Goal: Task Accomplishment & Management: Manage account settings

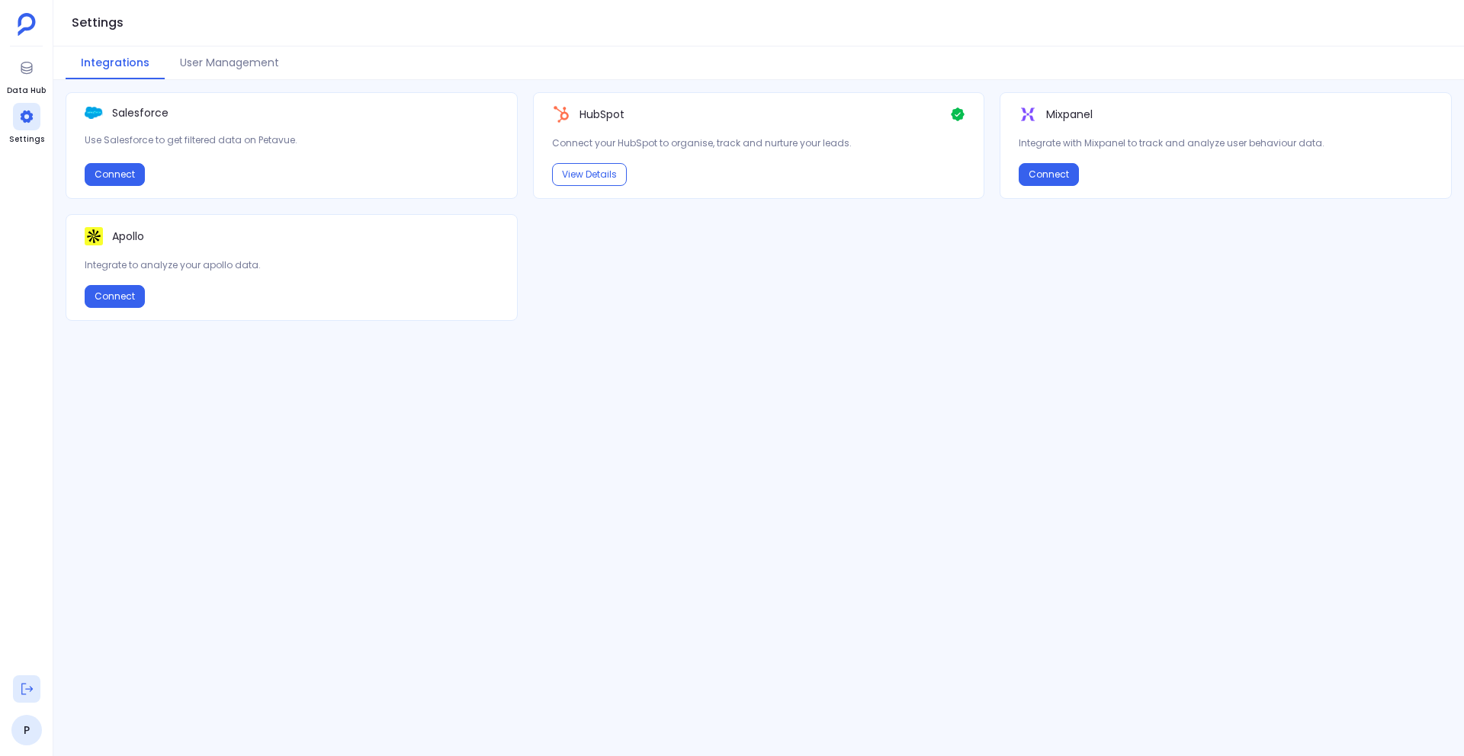
click at [30, 690] on icon at bounding box center [26, 689] width 11 height 11
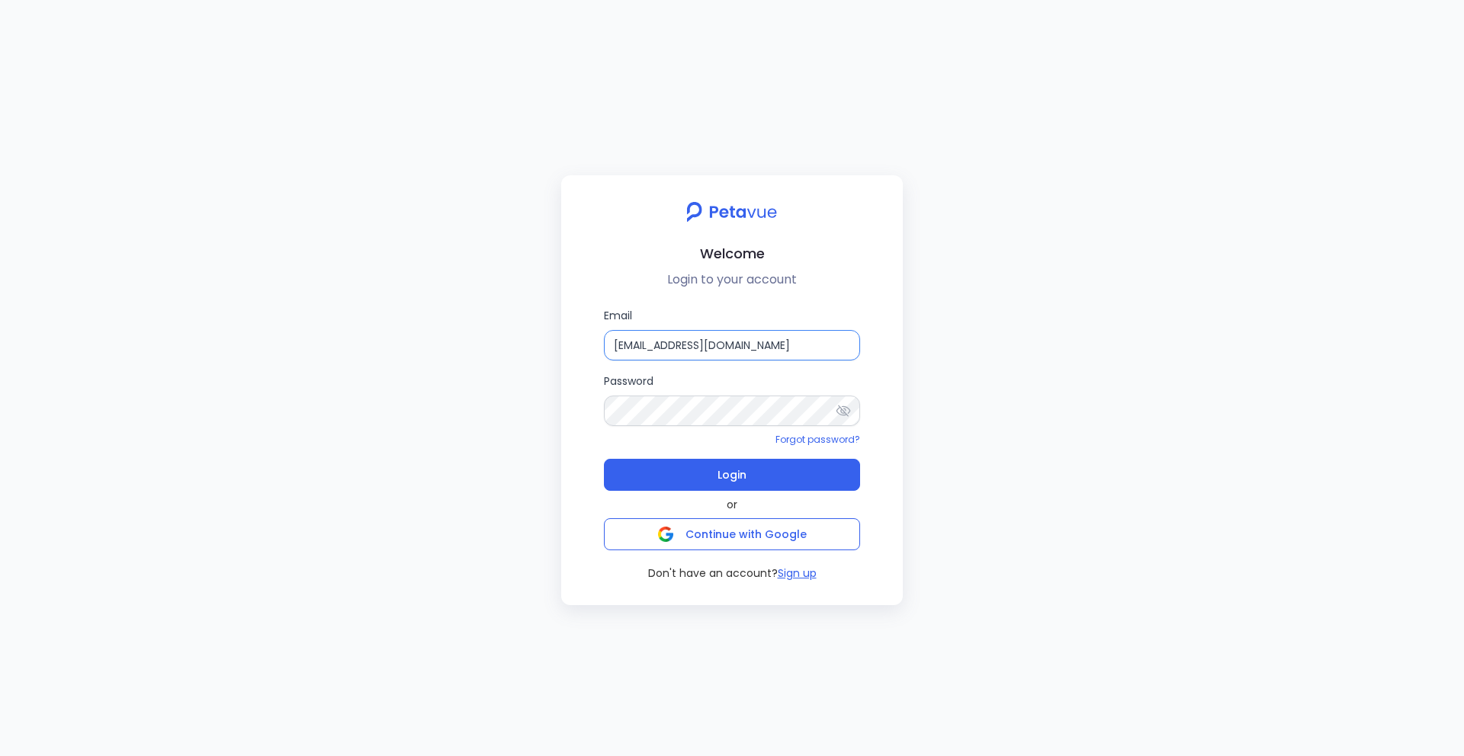
click at [799, 342] on input "[EMAIL_ADDRESS][DOMAIN_NAME]" at bounding box center [732, 345] width 256 height 31
click at [789, 338] on input "[EMAIL_ADDRESS][DOMAIN_NAME]" at bounding box center [732, 345] width 256 height 31
type input "[EMAIL_ADDRESS][DOMAIN_NAME]"
click at [789, 477] on button "Login" at bounding box center [732, 475] width 256 height 32
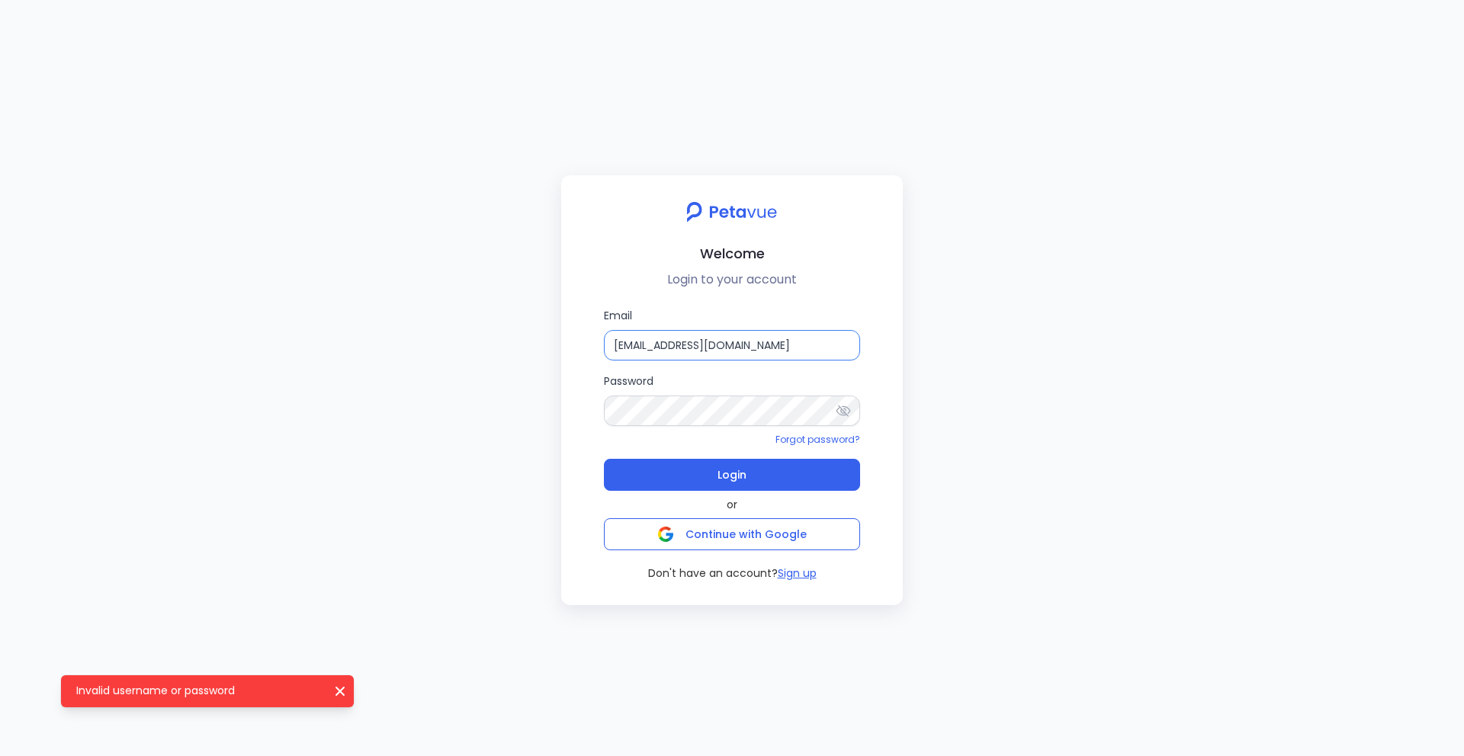
click at [837, 349] on input "[EMAIL_ADDRESS][DOMAIN_NAME]" at bounding box center [732, 345] width 256 height 31
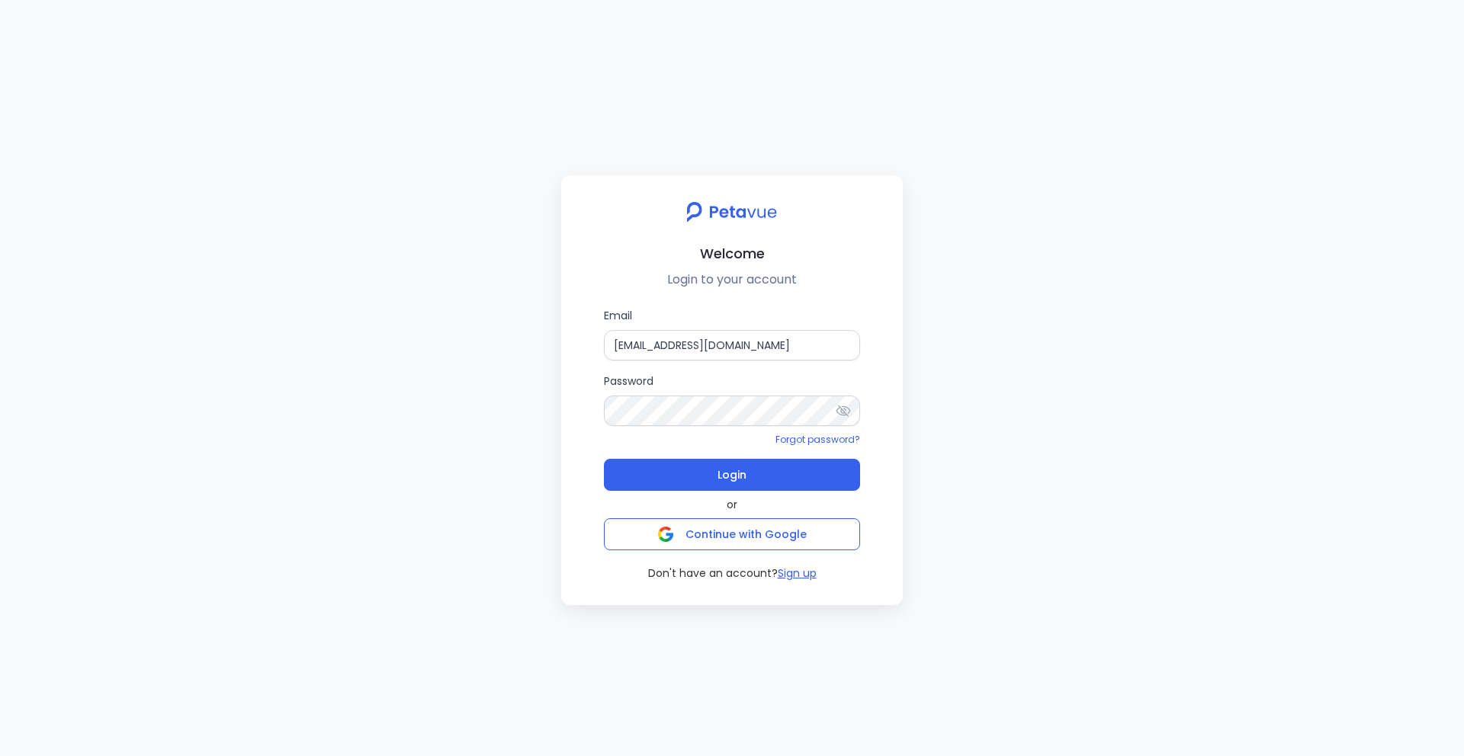
click at [838, 406] on icon at bounding box center [844, 410] width 14 height 11
click at [833, 349] on input "[EMAIL_ADDRESS][DOMAIN_NAME]" at bounding box center [732, 345] width 256 height 31
click at [788, 474] on button "Login" at bounding box center [732, 475] width 256 height 32
click at [840, 349] on input "[EMAIL_ADDRESS][DOMAIN_NAME]" at bounding box center [732, 345] width 256 height 31
click at [843, 345] on input "[EMAIL_ADDRESS][DOMAIN_NAME]" at bounding box center [732, 345] width 256 height 31
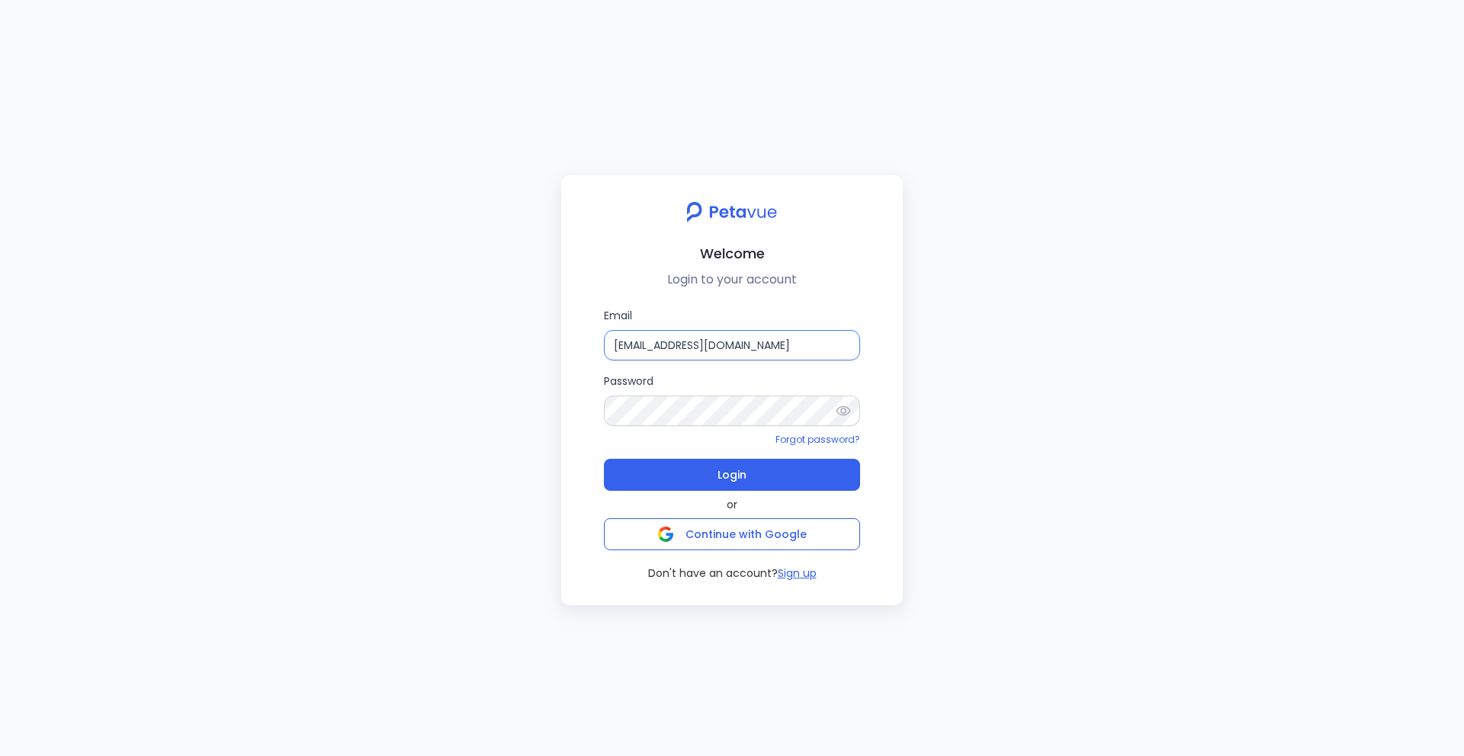
click at [817, 345] on input "[EMAIL_ADDRESS][DOMAIN_NAME]" at bounding box center [732, 345] width 256 height 31
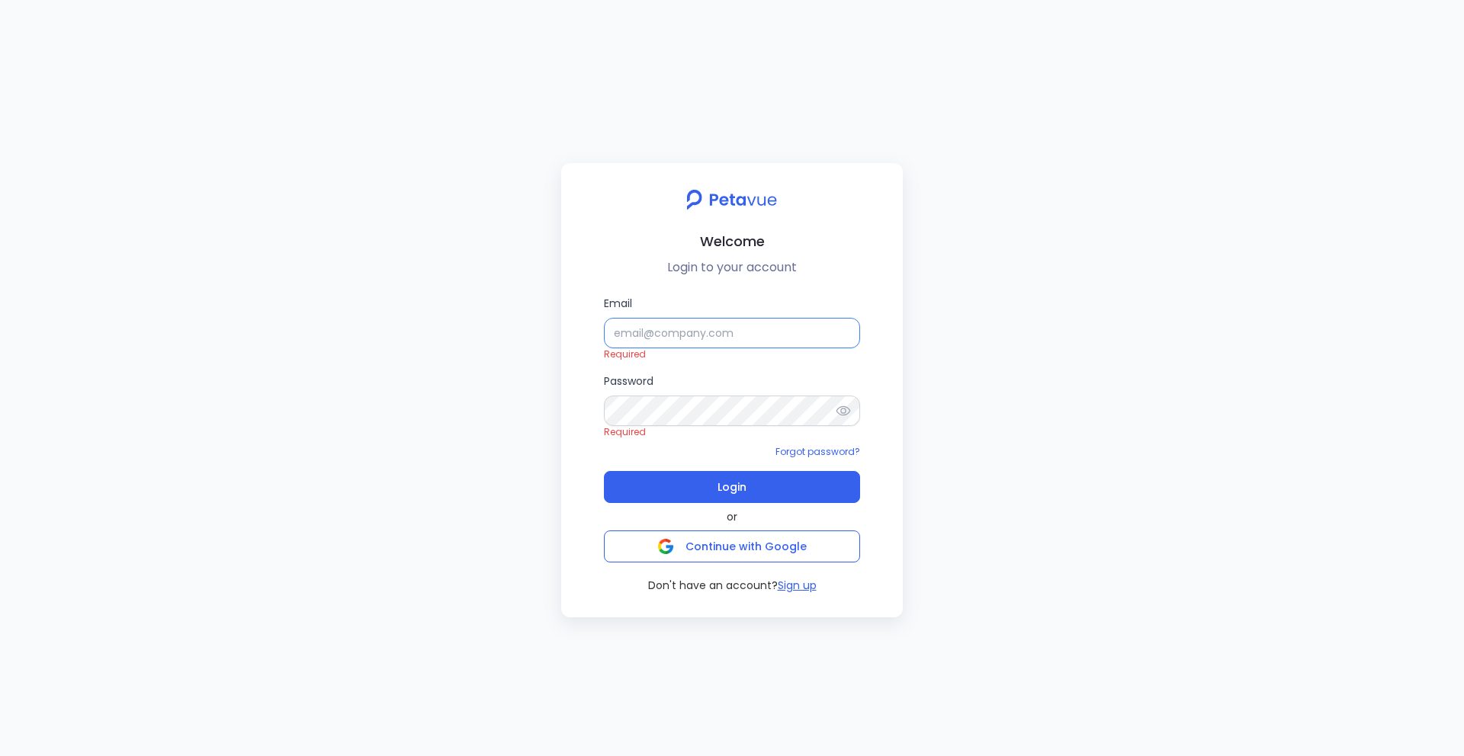
click at [734, 341] on input "Email" at bounding box center [732, 333] width 256 height 31
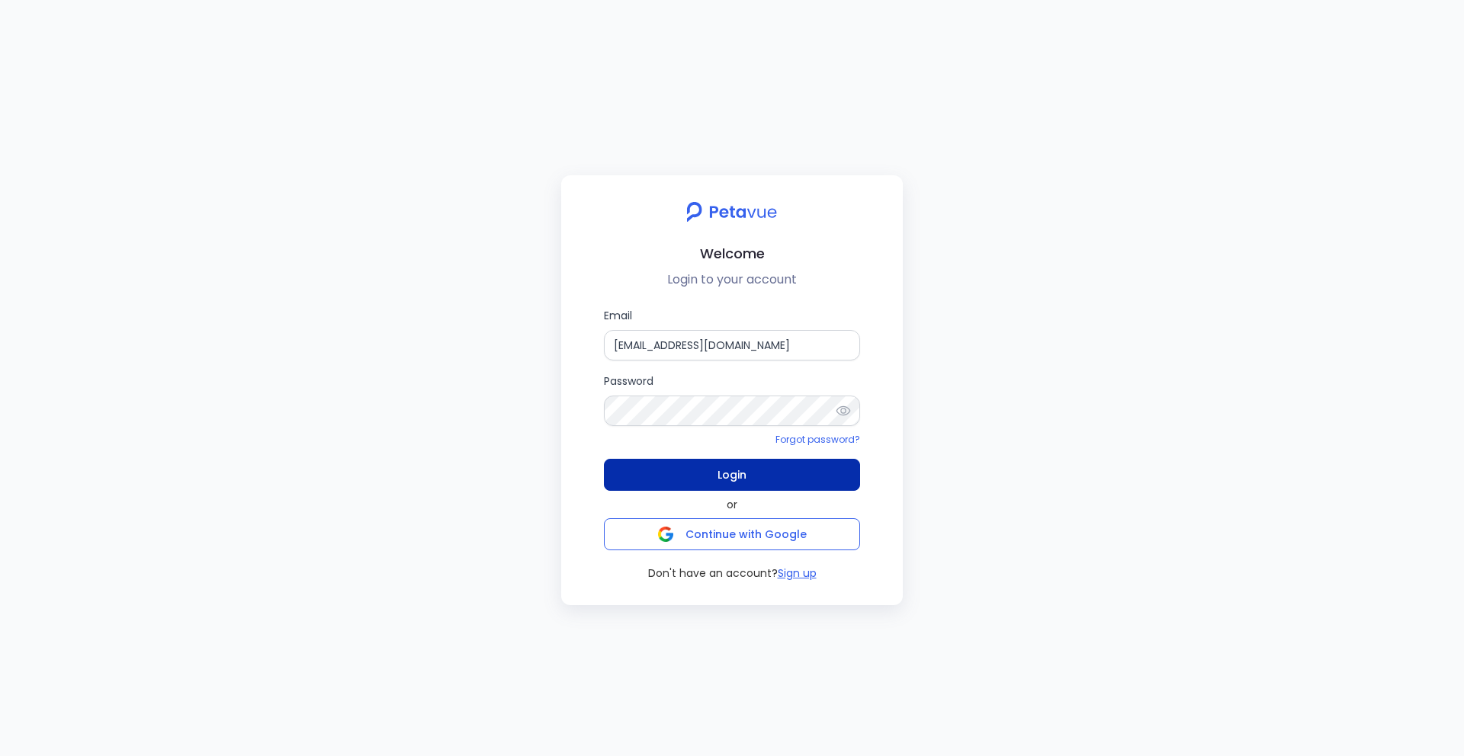
click at [788, 471] on button "Login" at bounding box center [732, 475] width 256 height 32
click at [844, 411] on icon at bounding box center [843, 410] width 15 height 15
click at [829, 352] on input "[EMAIL_ADDRESS][DOMAIN_NAME]" at bounding box center [732, 345] width 256 height 31
click at [839, 415] on icon at bounding box center [843, 410] width 15 height 15
drag, startPoint x: 831, startPoint y: 345, endPoint x: 605, endPoint y: 349, distance: 225.8
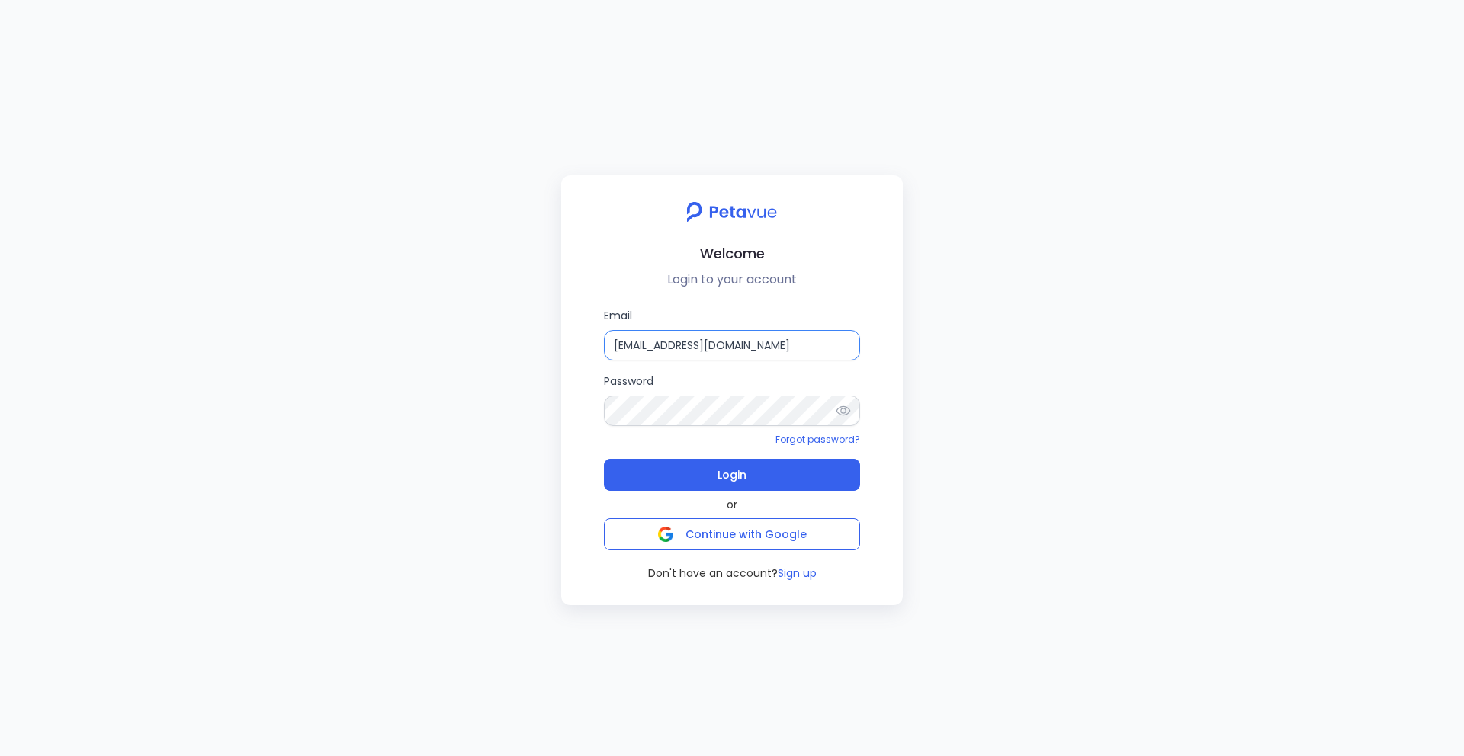
click at [605, 349] on input "[EMAIL_ADDRESS][DOMAIN_NAME]" at bounding box center [732, 345] width 256 height 31
click at [847, 412] on icon at bounding box center [843, 410] width 15 height 15
click at [842, 353] on input "[EMAIL_ADDRESS][DOMAIN_NAME]" at bounding box center [732, 345] width 256 height 31
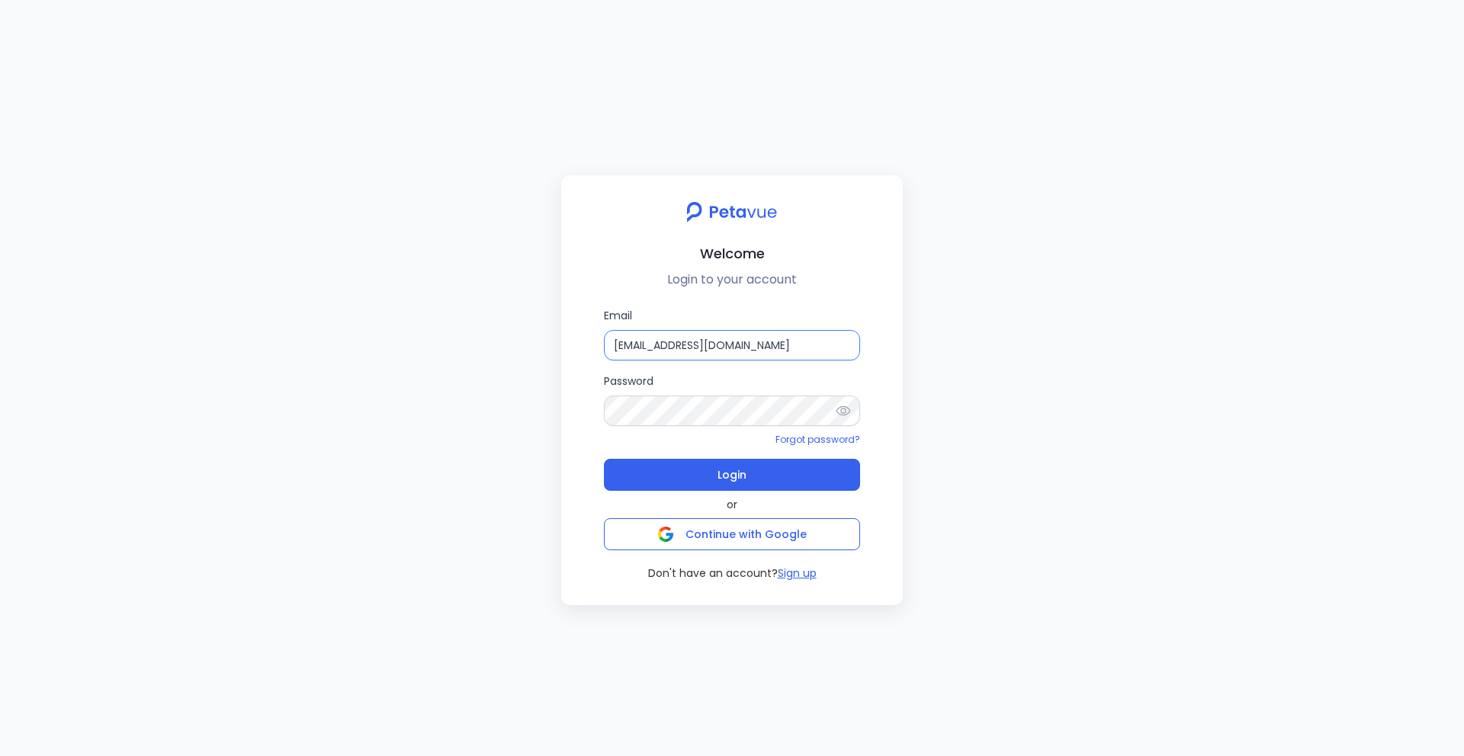
click at [786, 349] on input "[EMAIL_ADDRESS][DOMAIN_NAME]" at bounding box center [732, 345] width 256 height 31
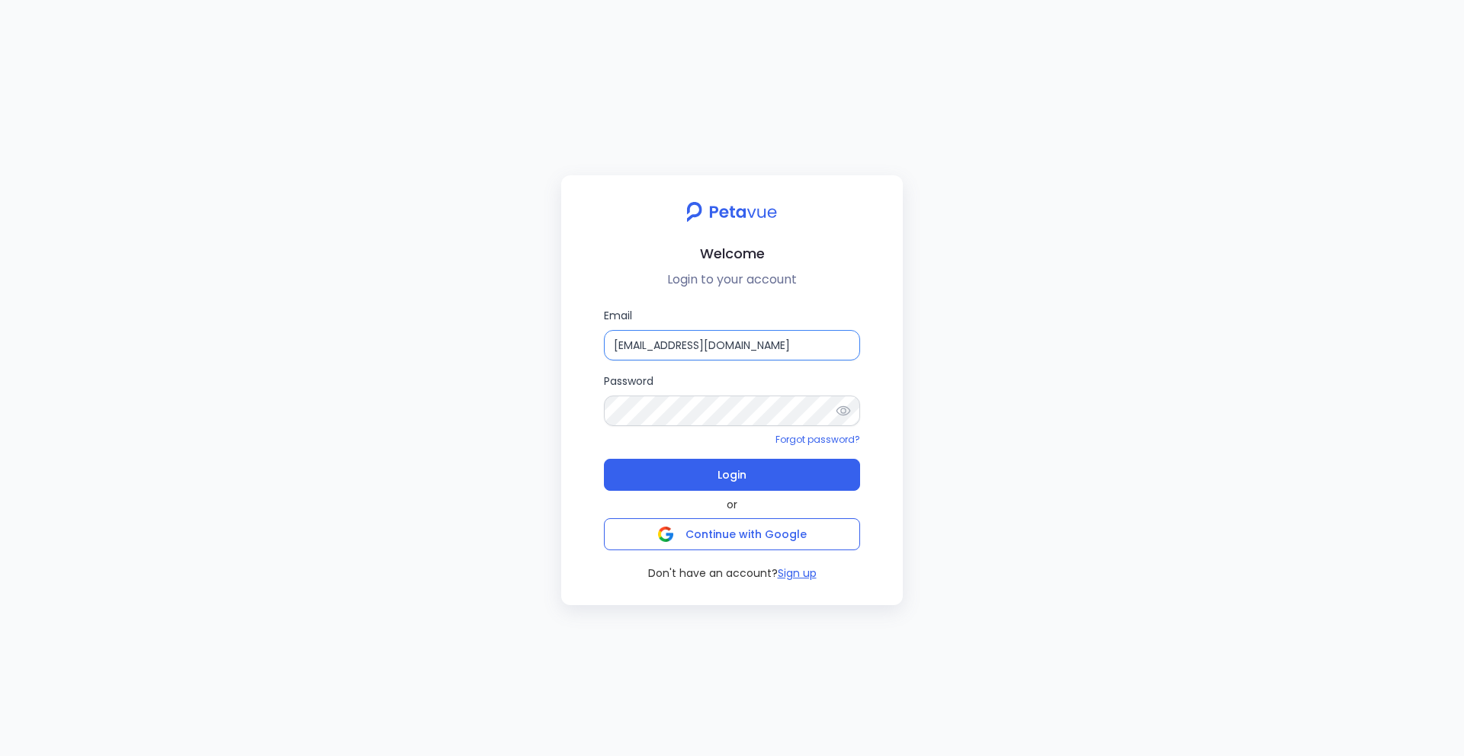
click at [786, 349] on input "[EMAIL_ADDRESS][DOMAIN_NAME]" at bounding box center [732, 345] width 256 height 31
type input "s"
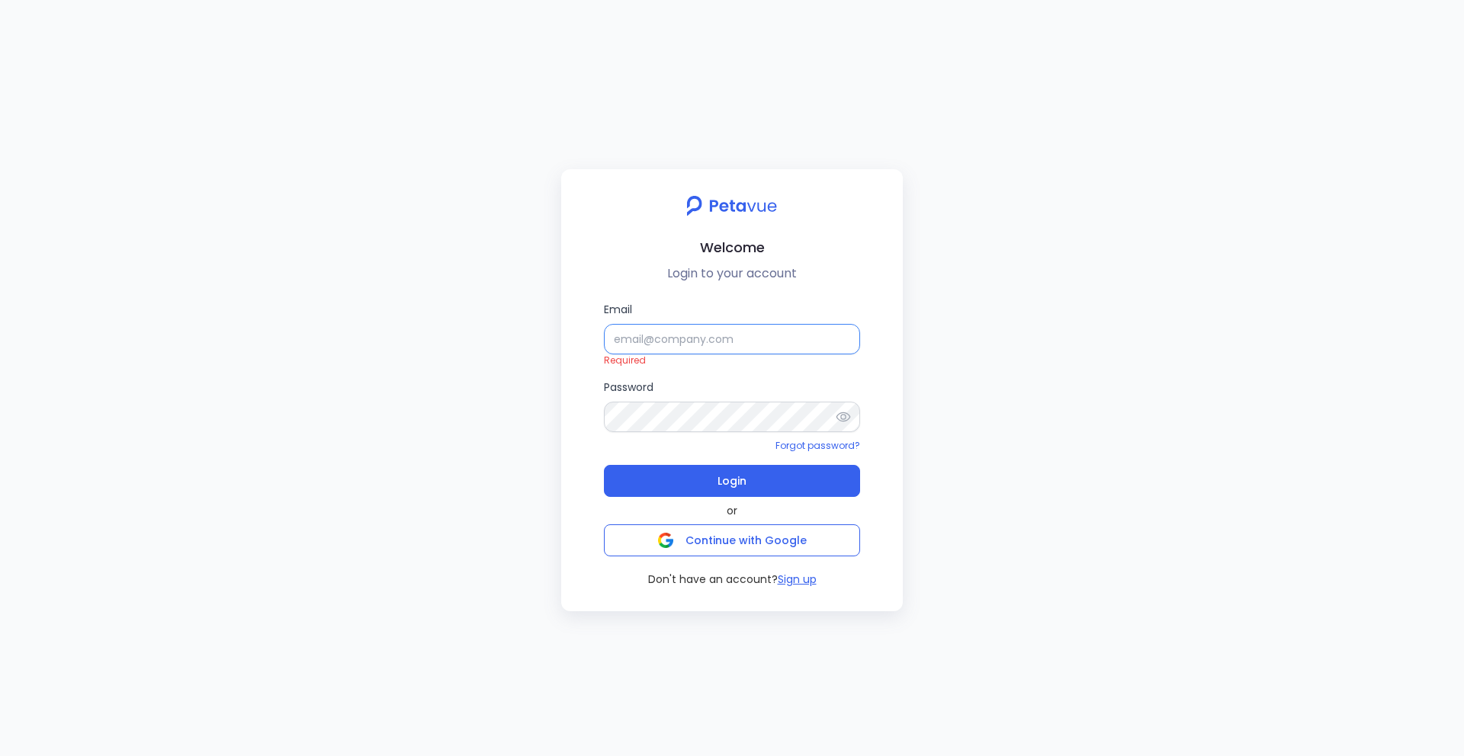
type input "[EMAIL_ADDRESS][DOMAIN_NAME]"
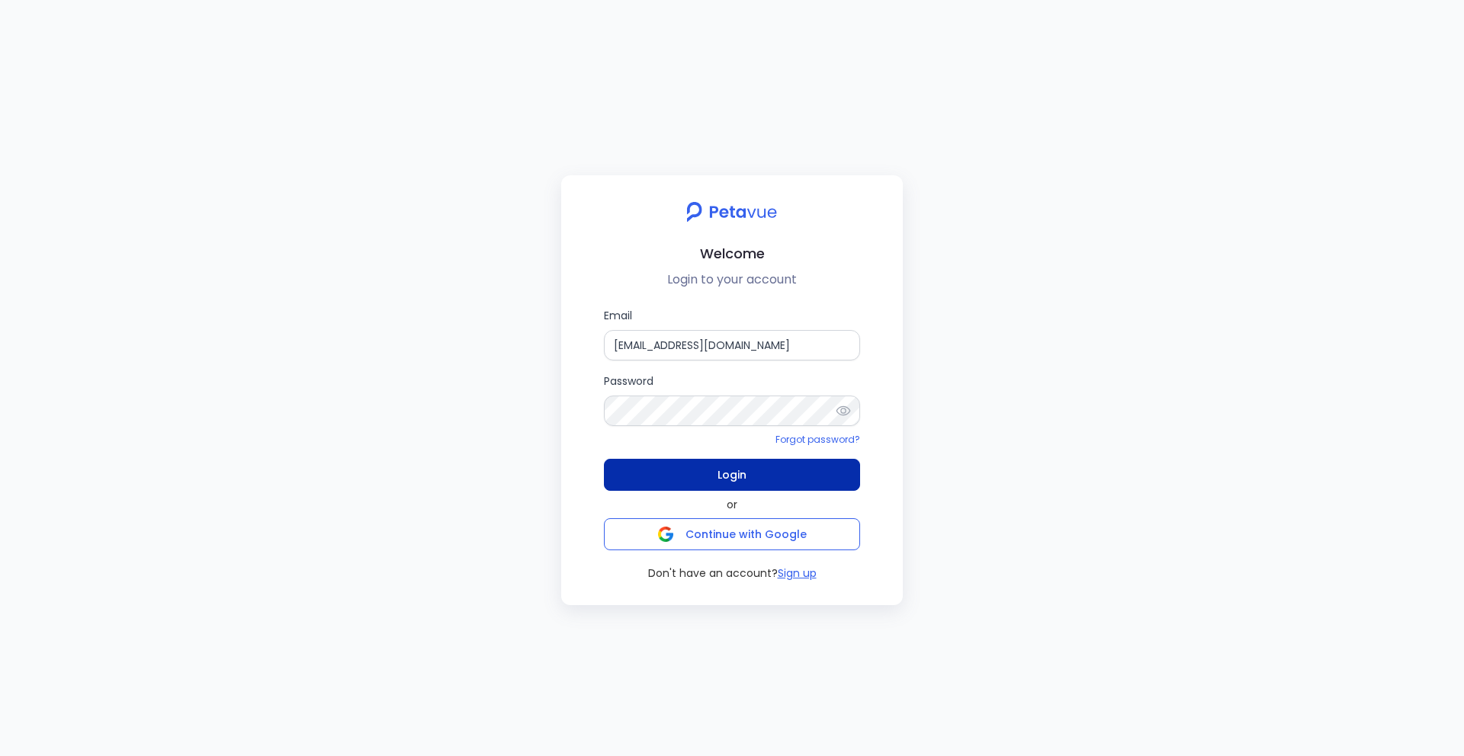
click at [727, 475] on span "Login" at bounding box center [732, 474] width 29 height 21
click at [722, 338] on input "[EMAIL_ADDRESS][DOMAIN_NAME]" at bounding box center [732, 345] width 256 height 31
click at [842, 351] on input "[EMAIL_ADDRESS][DOMAIN_NAME]" at bounding box center [732, 345] width 256 height 31
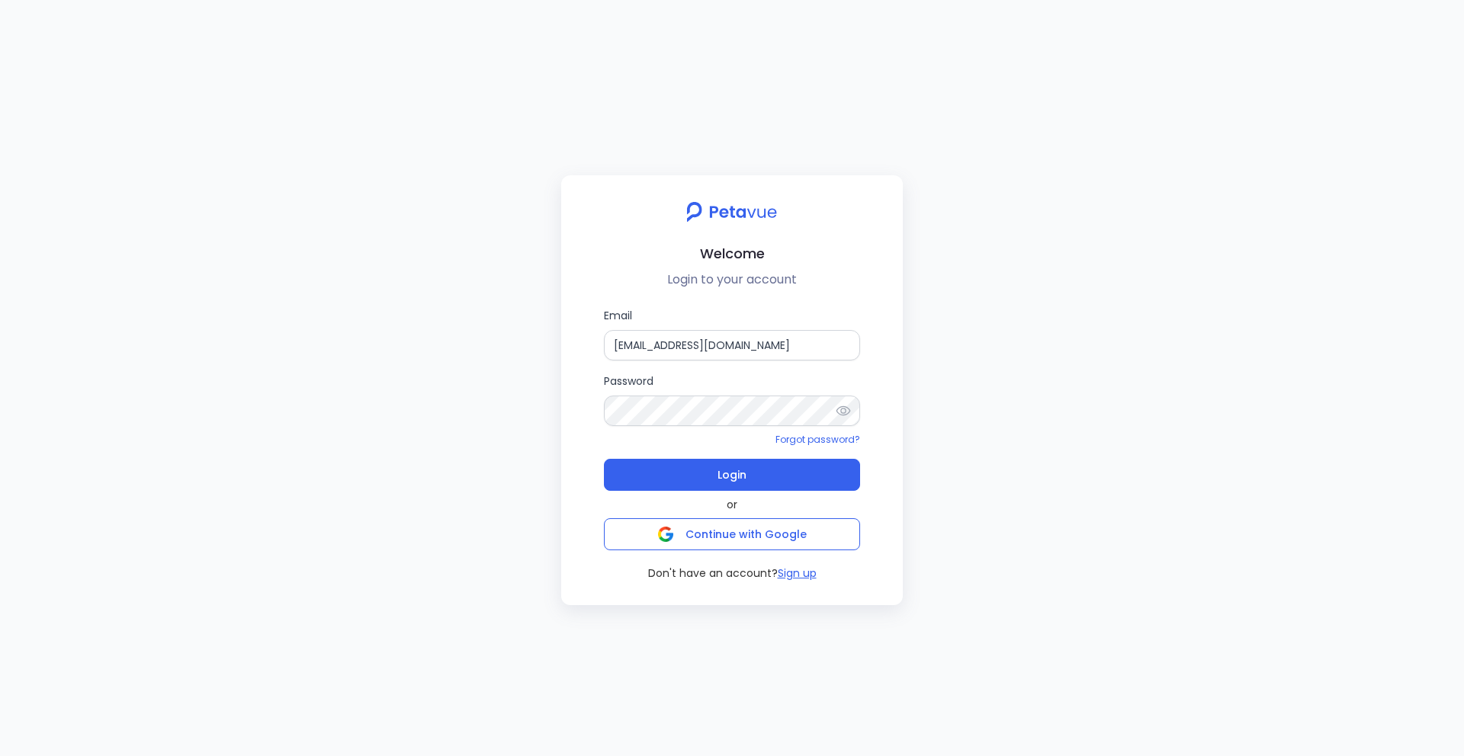
click at [456, 439] on div "Welcome Login to your account Email [EMAIL_ADDRESS][DOMAIN_NAME] Password Forgo…" at bounding box center [732, 378] width 1464 height 756
click at [721, 479] on span "Login" at bounding box center [732, 474] width 29 height 21
click at [683, 476] on button "Login" at bounding box center [732, 475] width 256 height 32
click at [771, 347] on input "[EMAIL_ADDRESS][DOMAIN_NAME]" at bounding box center [732, 345] width 256 height 31
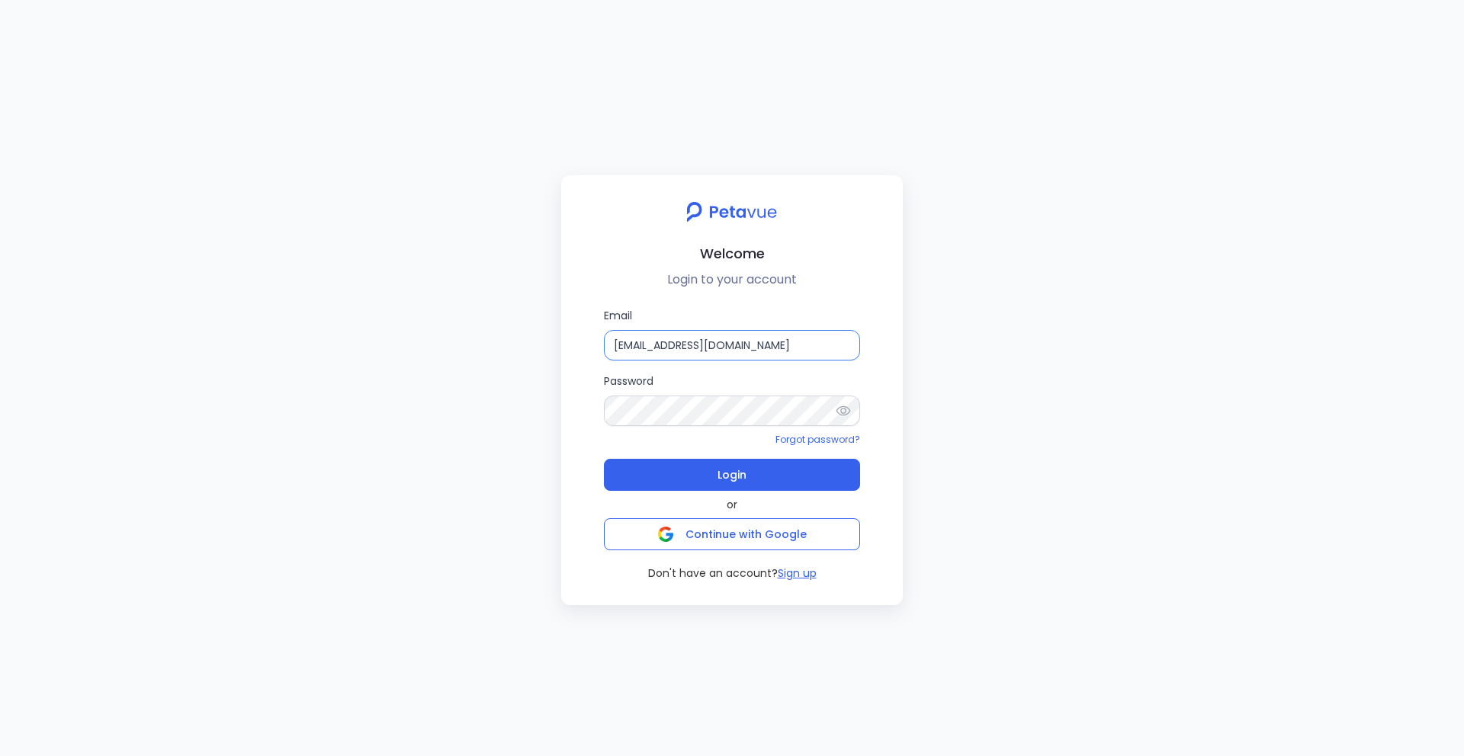
click at [771, 347] on input "[EMAIL_ADDRESS][DOMAIN_NAME]" at bounding box center [732, 345] width 256 height 31
click at [462, 426] on div "Welcome Login to your account Email [EMAIL_ADDRESS][DOMAIN_NAME] Password Forgo…" at bounding box center [732, 378] width 1464 height 756
click at [712, 478] on button "Login" at bounding box center [732, 475] width 256 height 32
